Goal: Transaction & Acquisition: Purchase product/service

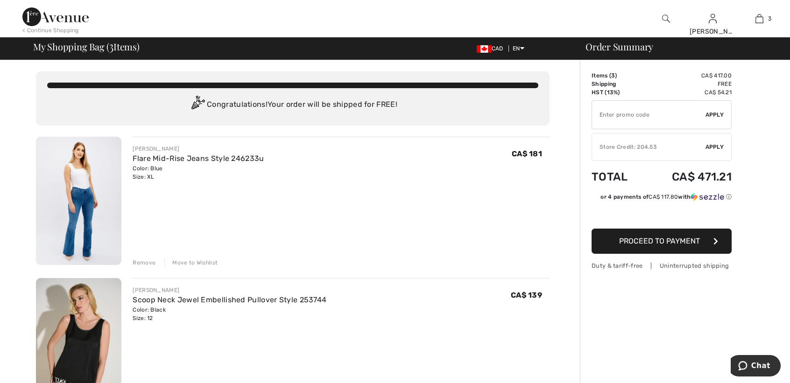
click at [705, 149] on span "Apply" at bounding box center [714, 147] width 19 height 8
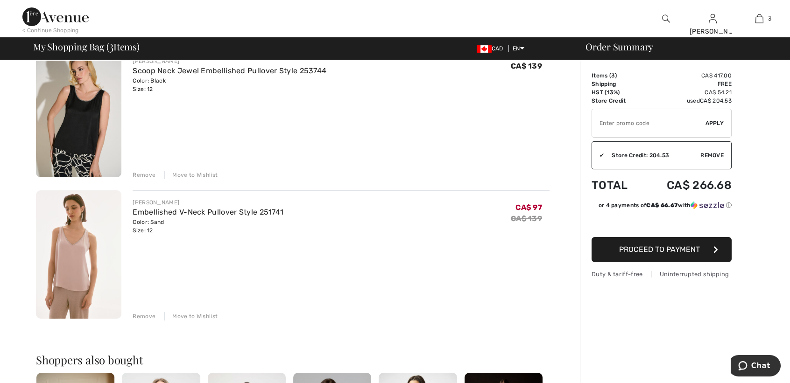
scroll to position [233, 0]
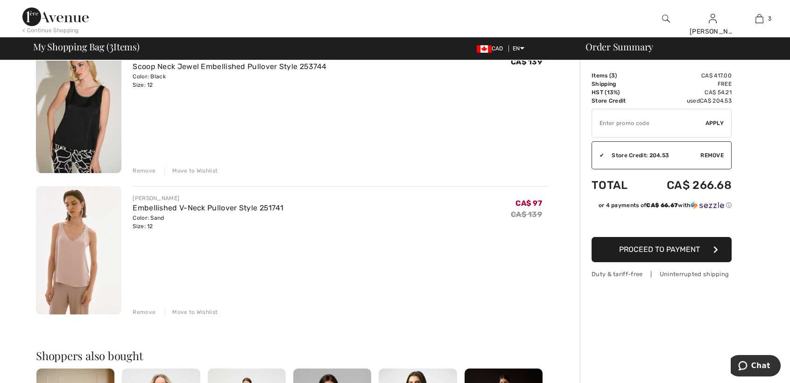
click at [660, 252] on span "Proceed to Payment" at bounding box center [659, 249] width 81 height 9
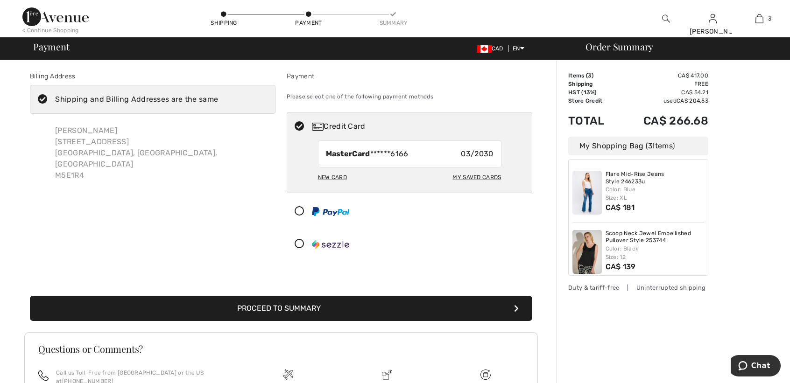
click at [383, 305] on button "Proceed to Summary" at bounding box center [281, 308] width 502 height 25
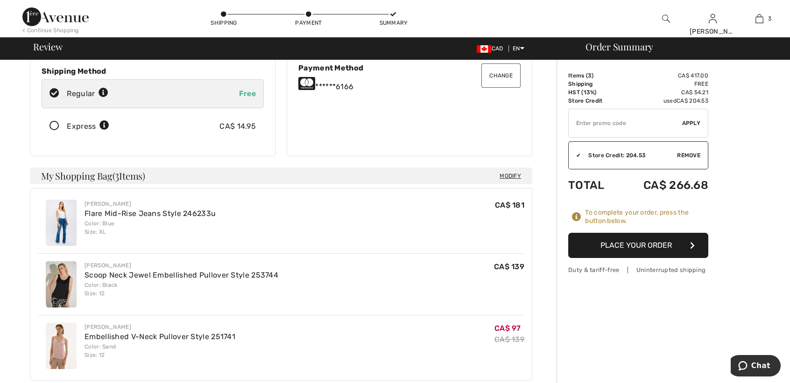
scroll to position [187, 0]
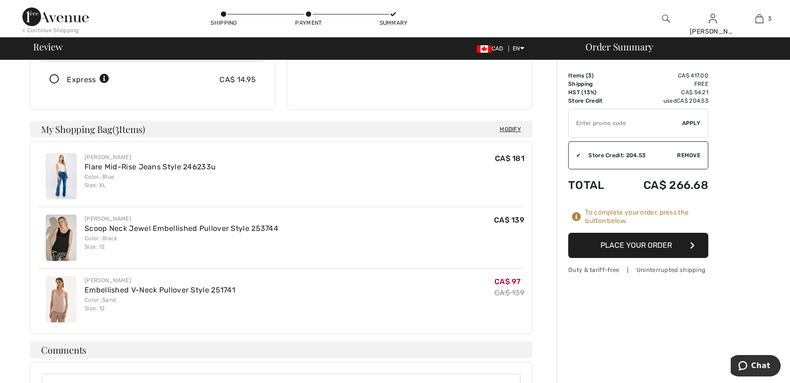
click at [607, 248] on button "Place Your Order" at bounding box center [638, 245] width 140 height 25
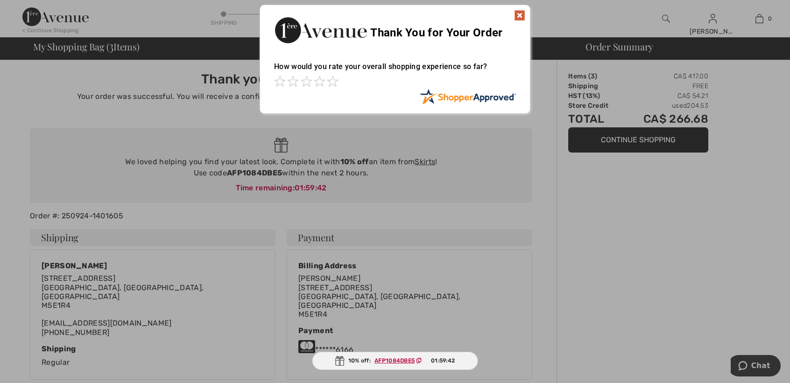
click at [518, 14] on img at bounding box center [519, 15] width 11 height 11
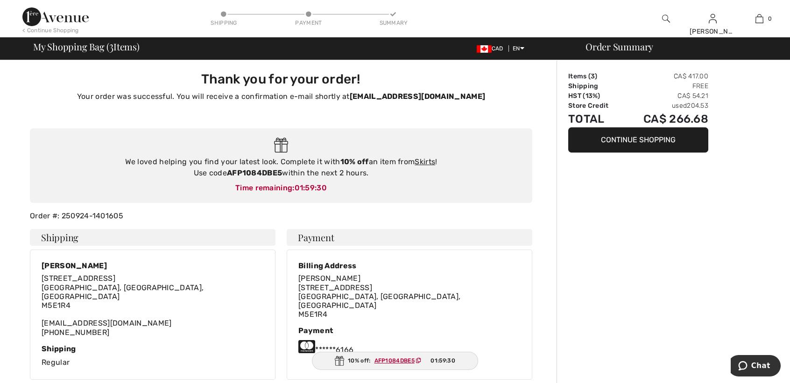
drag, startPoint x: 387, startPoint y: 360, endPoint x: 567, endPoint y: 339, distance: 181.4
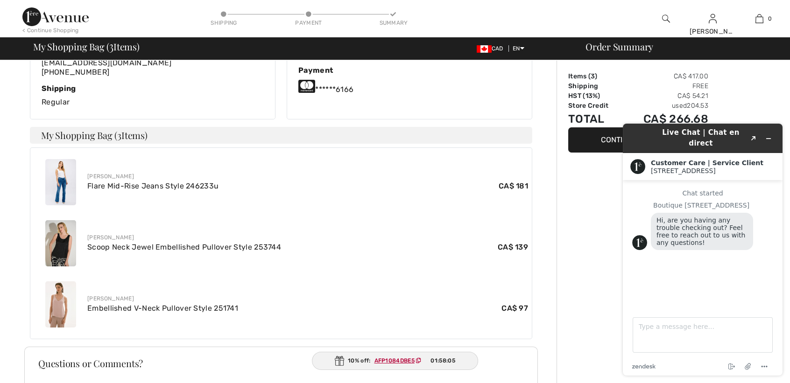
scroll to position [280, 0]
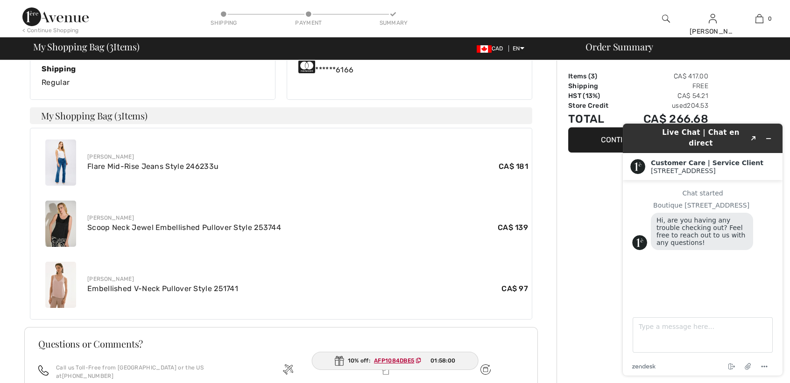
click at [608, 190] on div "Order Summary Items ( 3 ) CA$ 417.00 Shipping Free HST (13%) CA$ 54.21 Store Cr…" at bounding box center [672, 131] width 233 height 702
click at [751, 75] on div "Order Summary Items ( 3 ) CA$ 417.00 Shipping Free HST (13%) CA$ 54.21 Store Cr…" at bounding box center [672, 131] width 233 height 702
click at [600, 176] on div "Order Summary Items ( 3 ) CA$ 417.00 Shipping Free HST (13%) CA$ 54.21 Store Cr…" at bounding box center [672, 131] width 233 height 702
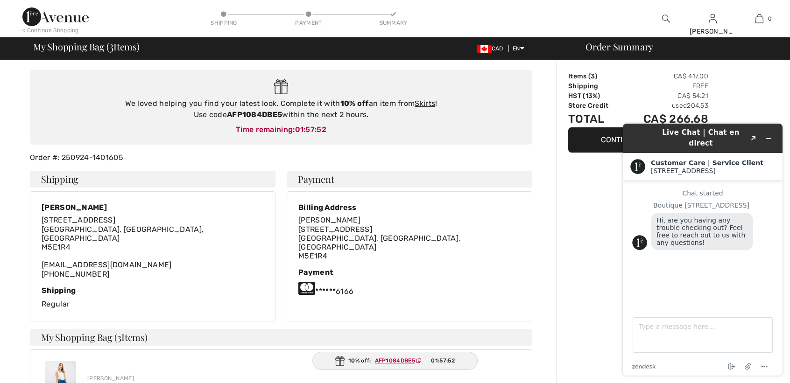
scroll to position [0, 0]
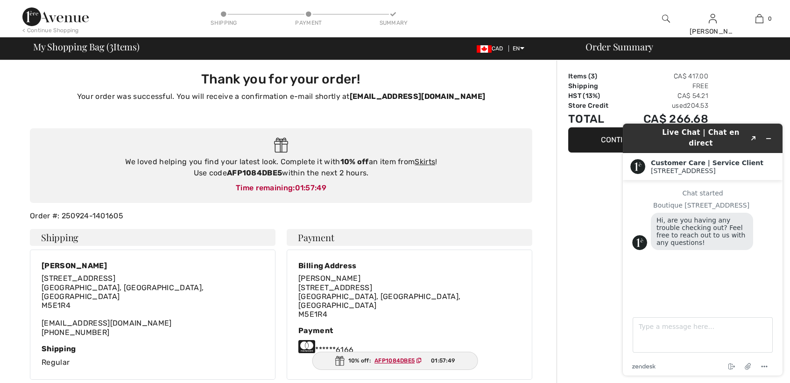
click at [592, 139] on button "Continue Shopping" at bounding box center [638, 139] width 140 height 25
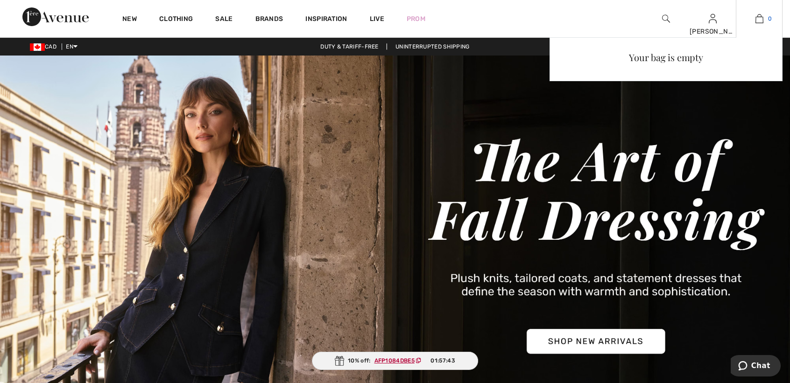
click at [747, 23] on link "0" at bounding box center [759, 18] width 46 height 11
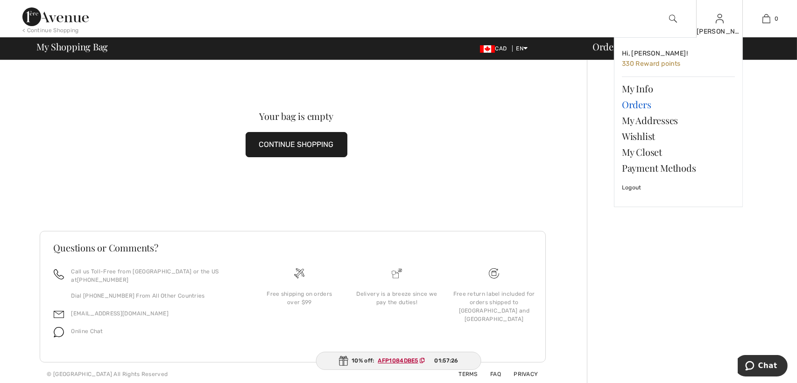
click at [692, 107] on link "Orders" at bounding box center [678, 105] width 113 height 16
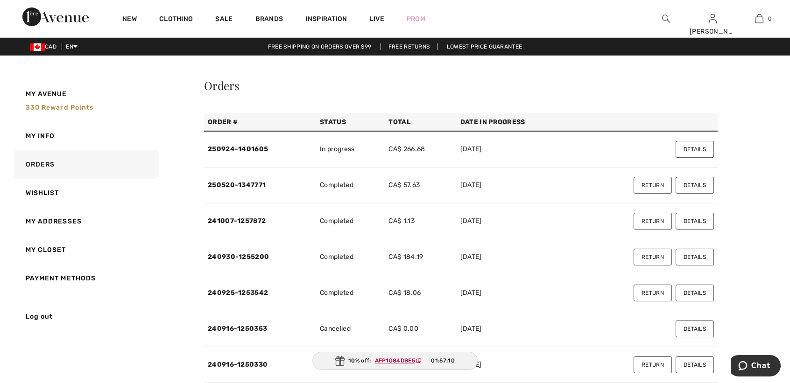
click at [695, 149] on button "Details" at bounding box center [694, 149] width 38 height 17
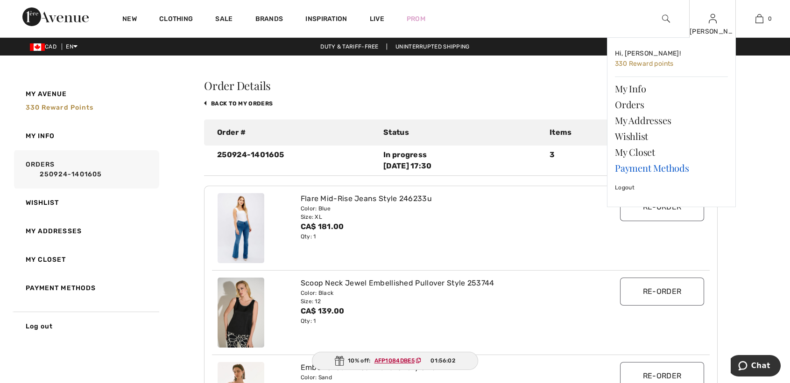
click at [654, 167] on link "Payment Methods" at bounding box center [671, 168] width 113 height 16
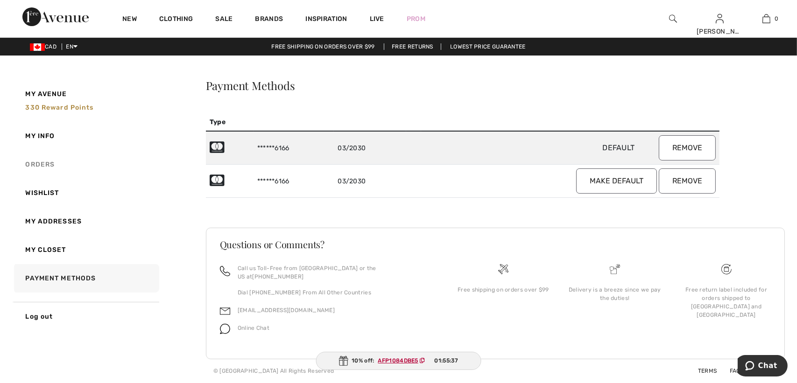
click at [33, 162] on link "Orders" at bounding box center [85, 164] width 147 height 28
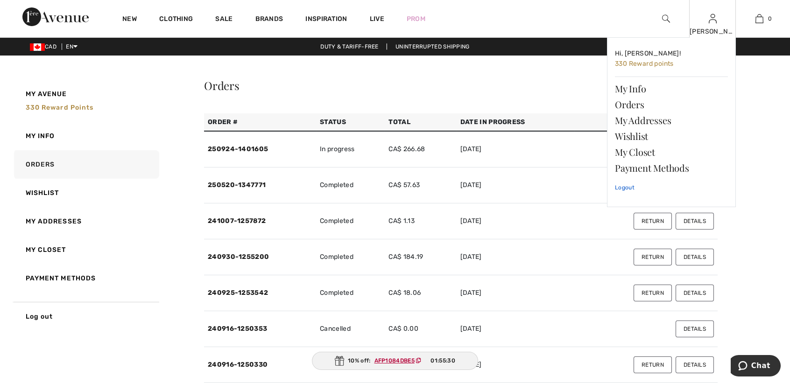
click at [618, 185] on link "Logout" at bounding box center [671, 187] width 113 height 23
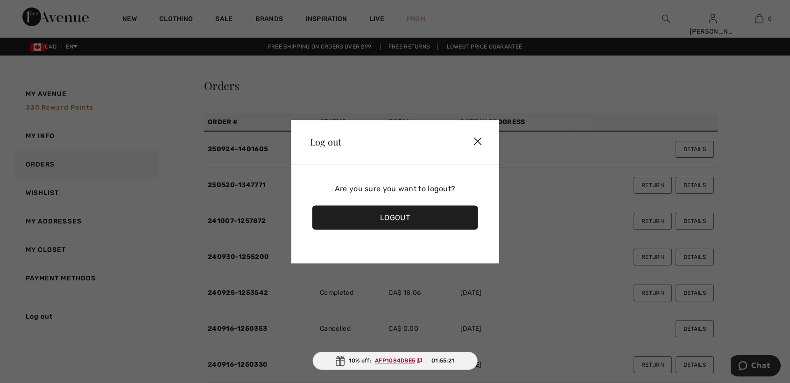
click at [387, 212] on div "Logout" at bounding box center [395, 217] width 166 height 24
